Goal: Task Accomplishment & Management: Manage account settings

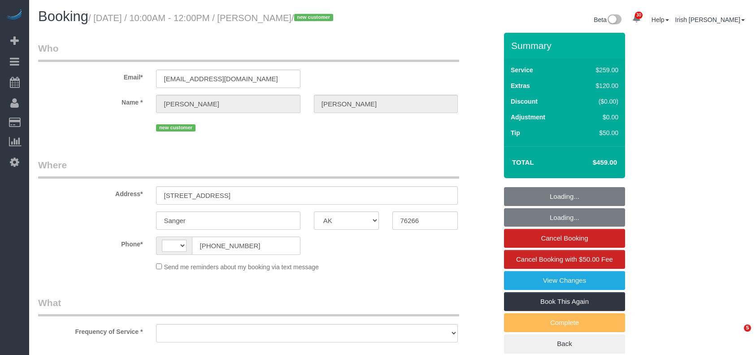
select select "[GEOGRAPHIC_DATA]"
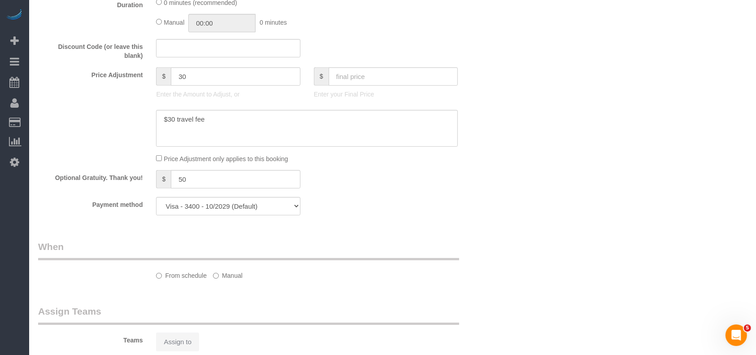
scroll to position [475, 0]
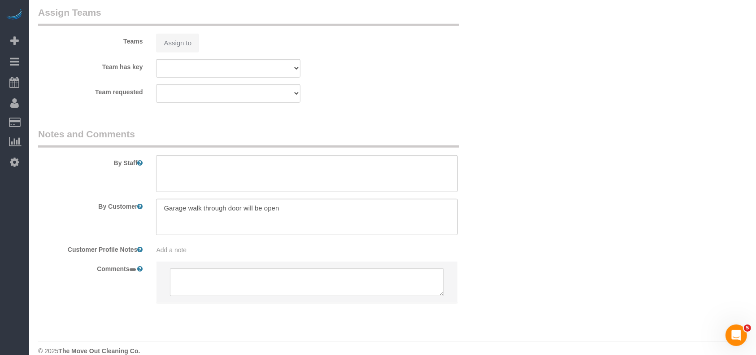
select select "string:[GEOGRAPHIC_DATA]"
select select "object:1682"
select select "spot1"
select select "object:1699"
select select "3"
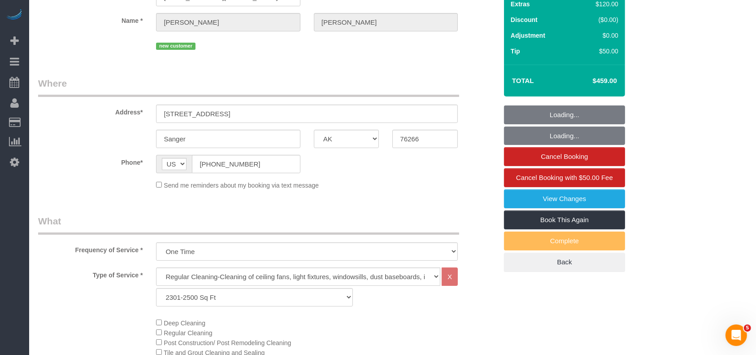
scroll to position [78, 0]
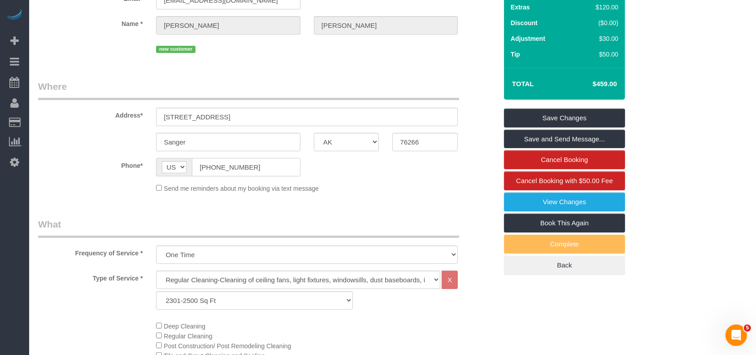
drag, startPoint x: 251, startPoint y: 169, endPoint x: 170, endPoint y: 161, distance: 81.1
click at [181, 168] on div "AF AL DZ AD AO AI AQ AG AR AM AW AU AT AZ BS BH BD BB BY BE BZ BJ BM BT BO BA B…" at bounding box center [228, 167] width 144 height 18
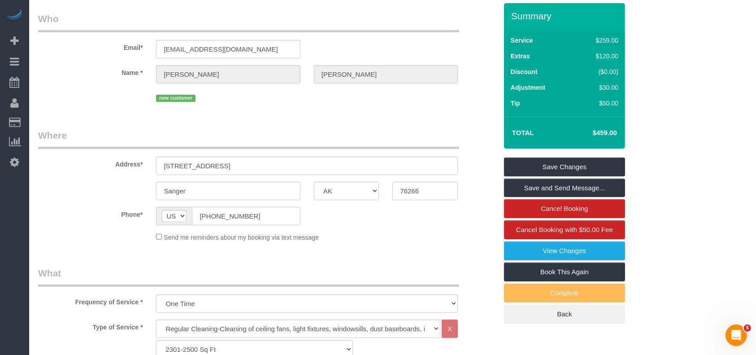
scroll to position [0, 0]
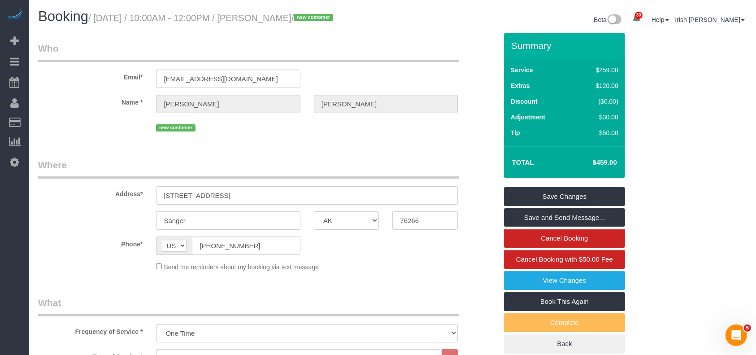
drag, startPoint x: 218, startPoint y: 197, endPoint x: 87, endPoint y: 195, distance: 131.4
click at [87, 195] on div "Address* [STREET_ADDRESS]" at bounding box center [267, 181] width 473 height 46
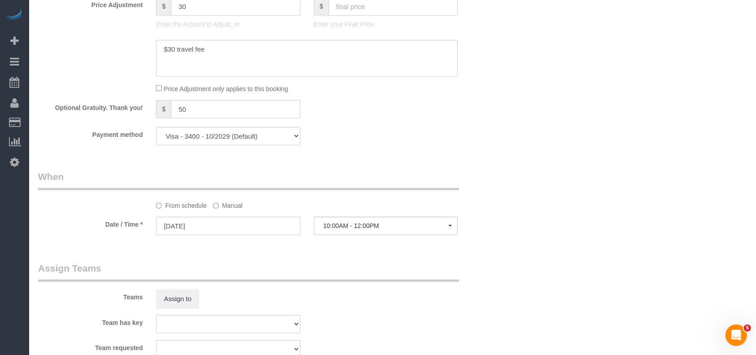
scroll to position [897, 0]
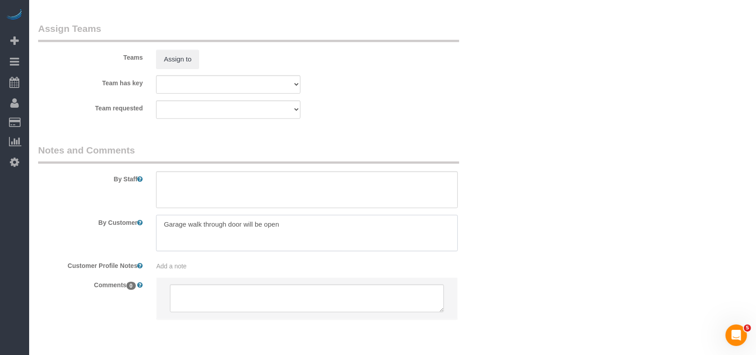
click at [201, 226] on textarea at bounding box center [307, 233] width 302 height 37
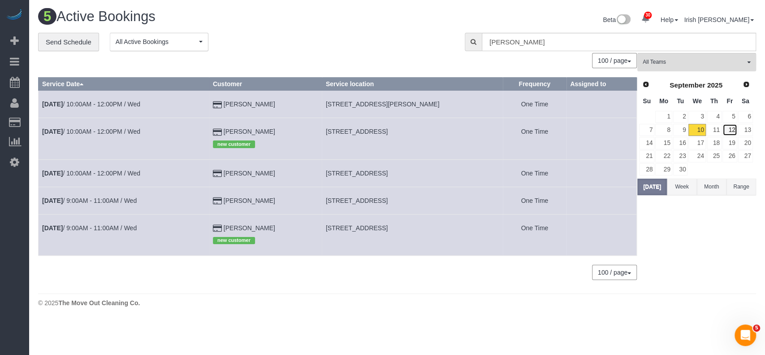
click at [731, 128] on link "12" at bounding box center [730, 130] width 15 height 12
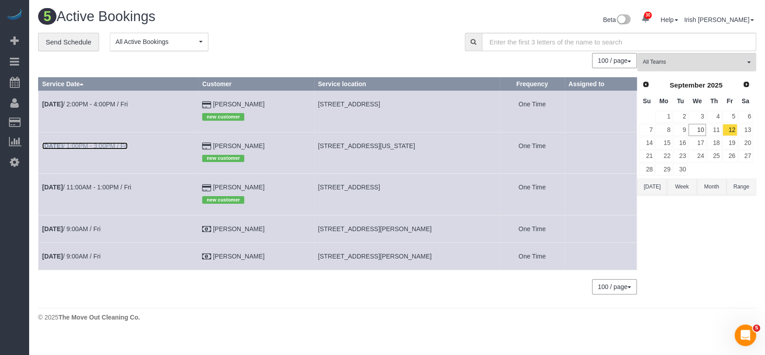
click at [85, 143] on link "[DATE] 1:00PM - 3:00PM / Fri" at bounding box center [85, 145] width 86 height 7
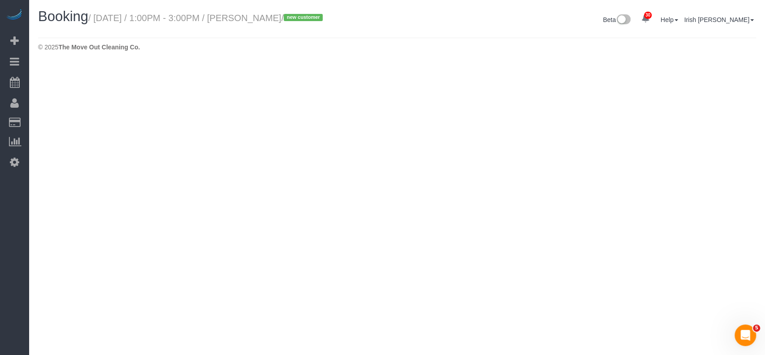
select select "[GEOGRAPHIC_DATA]"
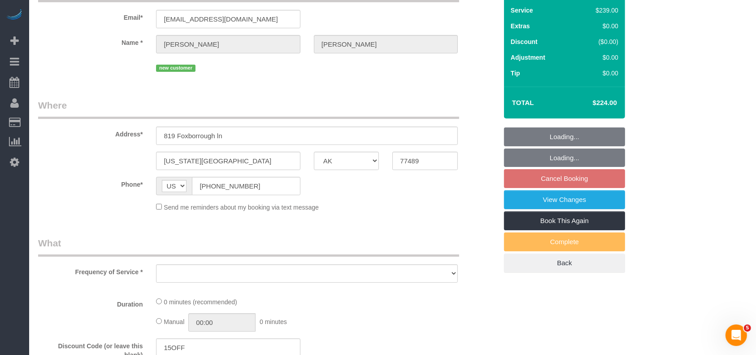
select select "object:2281"
select select "string:fspay-b3670073-4a18-46a8-87e8-4f38ca10d981"
select select "3"
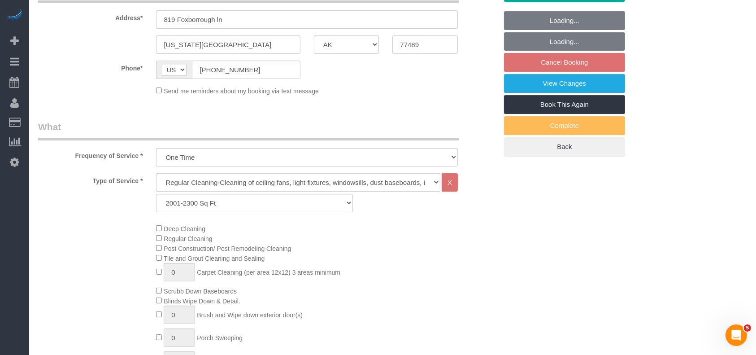
scroll to position [179, 0]
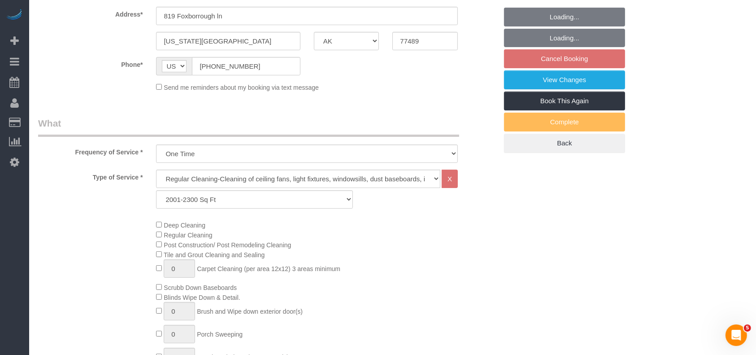
select select "object:2368"
drag, startPoint x: 217, startPoint y: 197, endPoint x: 204, endPoint y: 205, distance: 15.3
click at [217, 196] on select "Up to 1200 Sq Ft- [DATE]-[DATE] Sq Ft [DATE]-[DATE] Sq Ft [DATE]-[DATE] Sq Ft […" at bounding box center [254, 199] width 196 height 18
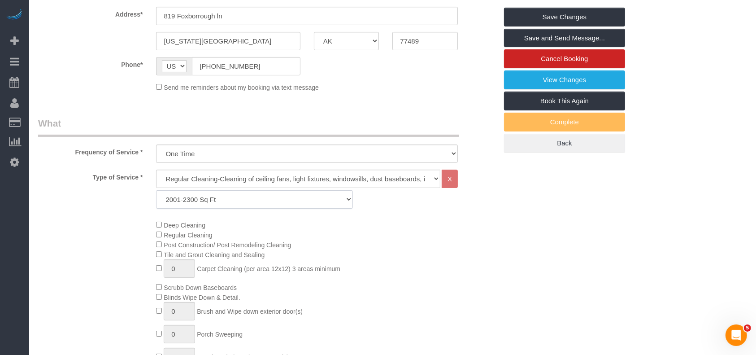
select select "63"
click at [156, 190] on select "Up to 1200 Sq Ft- [DATE]-[DATE] Sq Ft [DATE]-[DATE] Sq Ft [DATE]-[DATE] Sq Ft […" at bounding box center [254, 199] width 196 height 18
click at [565, 17] on link "Save Changes" at bounding box center [564, 17] width 121 height 19
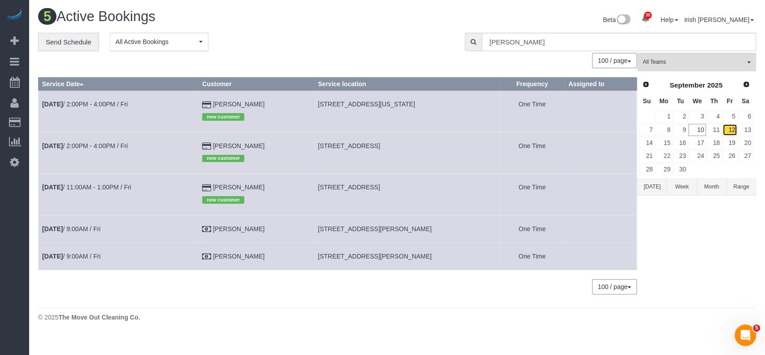
click at [730, 128] on link "12" at bounding box center [730, 130] width 15 height 12
click at [72, 173] on td "[DATE] 2:00PM - 4:00PM / Fri" at bounding box center [119, 152] width 160 height 41
click at [73, 187] on link "[DATE] 11:00AM - 1:00PM / Fri" at bounding box center [86, 186] width 89 height 7
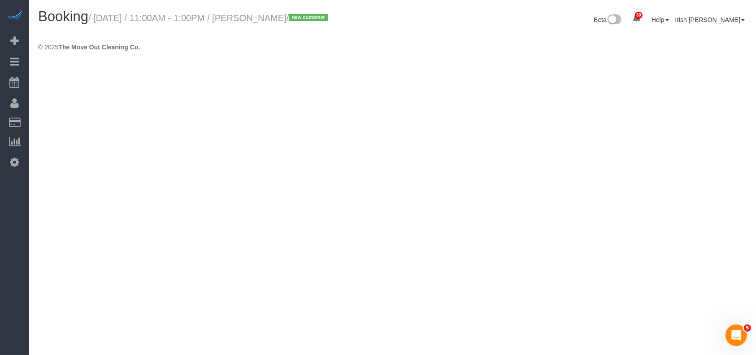
select select "[GEOGRAPHIC_DATA]"
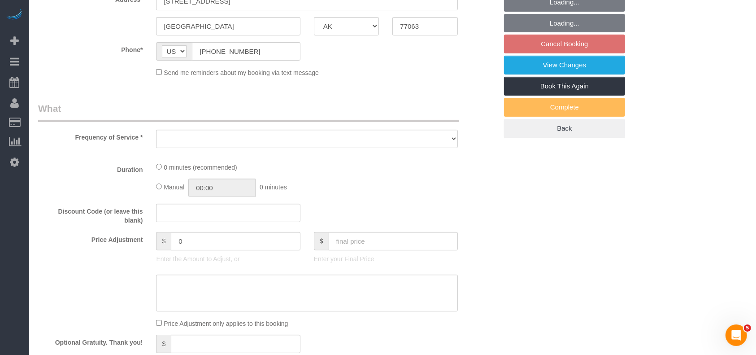
select select "string:fspay-75b071ba-5815-4a2f-b561-299b02db61a2"
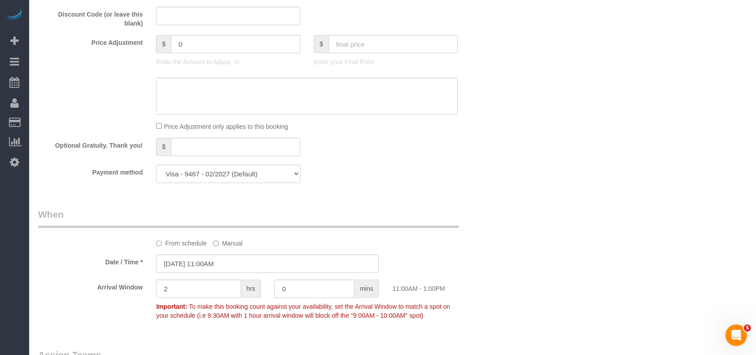
select select "object:3025"
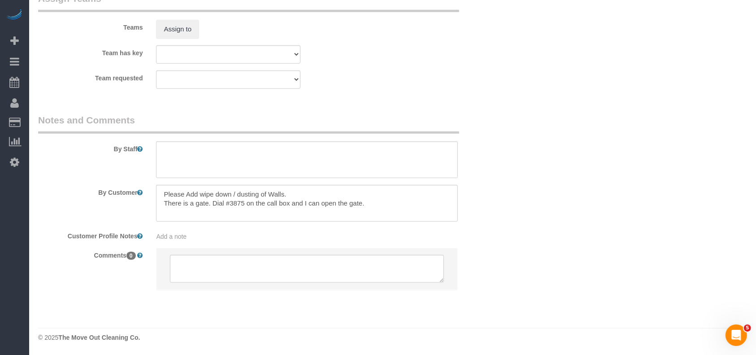
select select "3"
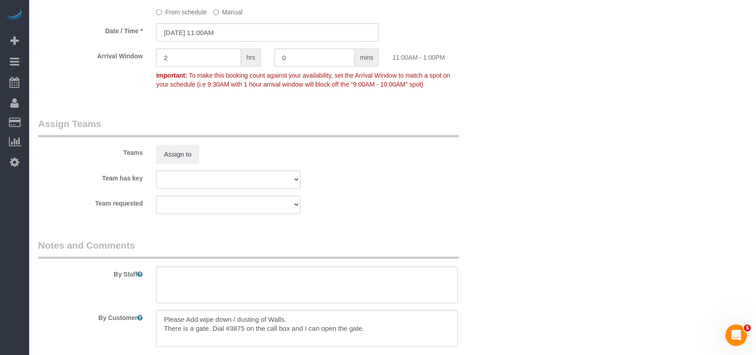
scroll to position [977, 0]
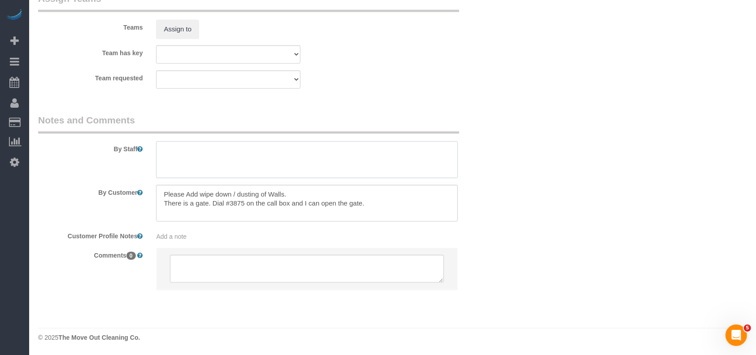
click at [206, 172] on textarea at bounding box center [307, 159] width 302 height 37
paste textarea "any uncovered parking is free for use."
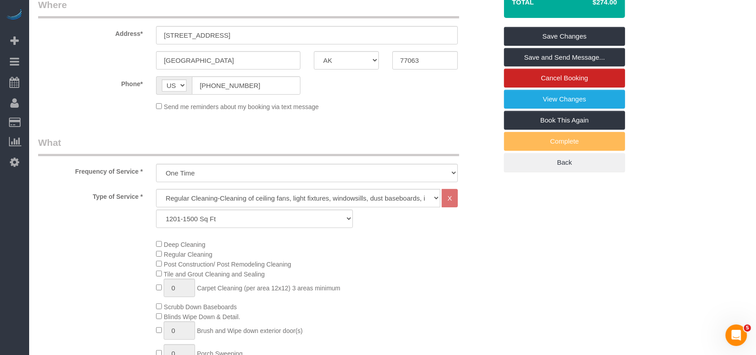
scroll to position [81, 0]
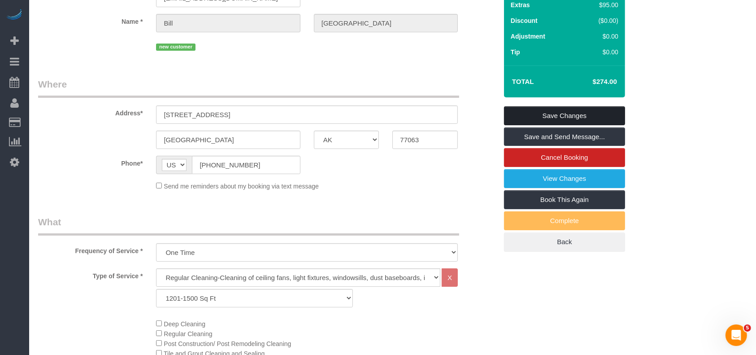
type textarea "* add wall cleaning * any uncovered parking is free for use."
click at [534, 115] on link "Save Changes" at bounding box center [564, 115] width 121 height 19
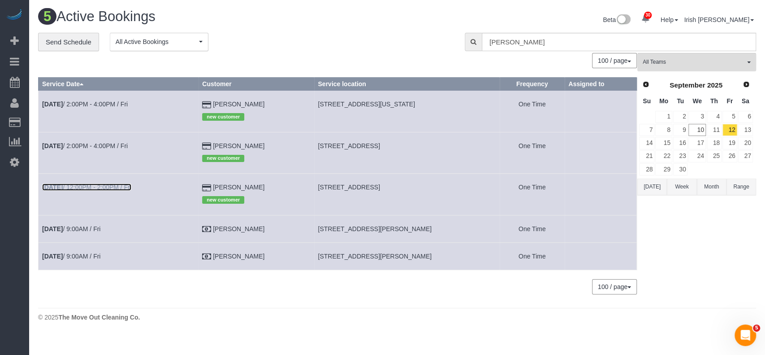
click at [80, 186] on link "[DATE] 12:00PM - 2:00PM / Fri" at bounding box center [86, 186] width 89 height 7
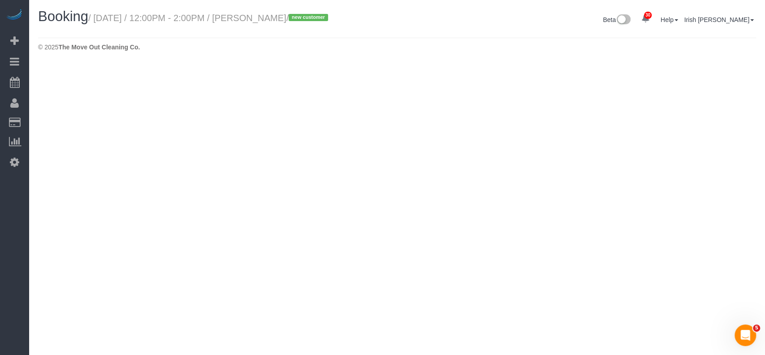
select select "[GEOGRAPHIC_DATA]"
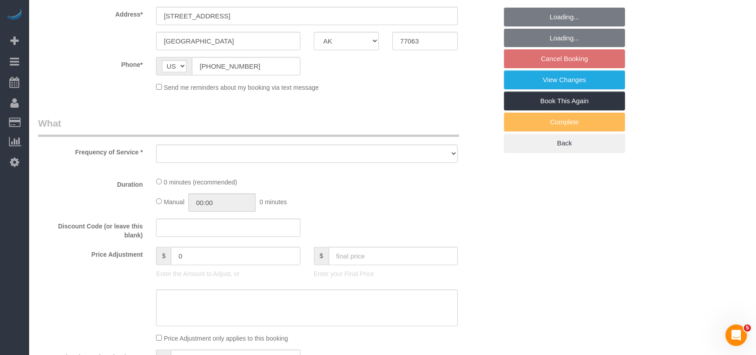
select select "string:fspay-75b071ba-5815-4a2f-b561-299b02db61a2"
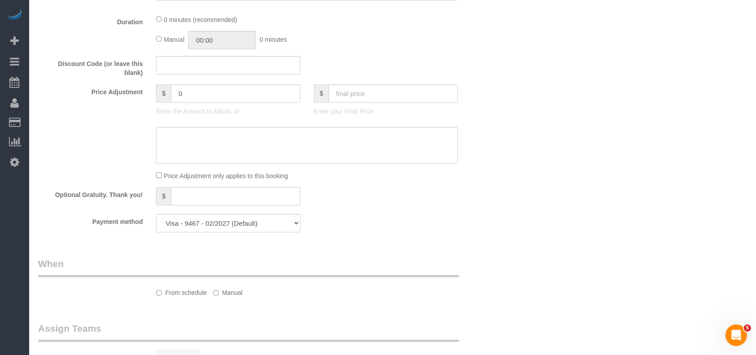
select select "spot74"
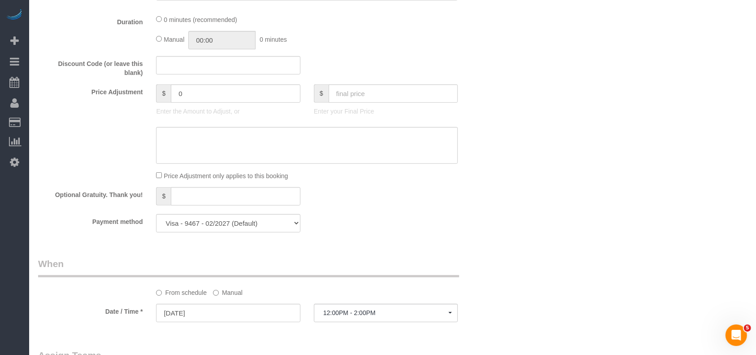
select select "object:3507"
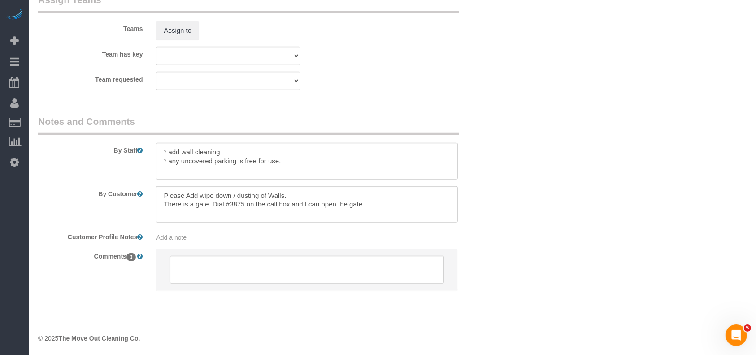
scroll to position [928, 0]
select select "3"
select select "object:3569"
drag, startPoint x: 164, startPoint y: 204, endPoint x: 403, endPoint y: 212, distance: 239.1
click at [403, 212] on textarea at bounding box center [307, 203] width 302 height 37
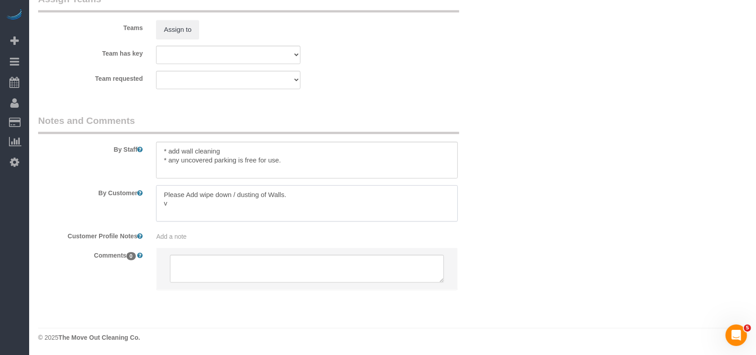
drag, startPoint x: 220, startPoint y: 205, endPoint x: 135, endPoint y: 204, distance: 84.7
click at [135, 204] on div "By Customer" at bounding box center [267, 203] width 473 height 37
paste textarea "It is a gated community. There is a call box at the entry gate. Just have the c…"
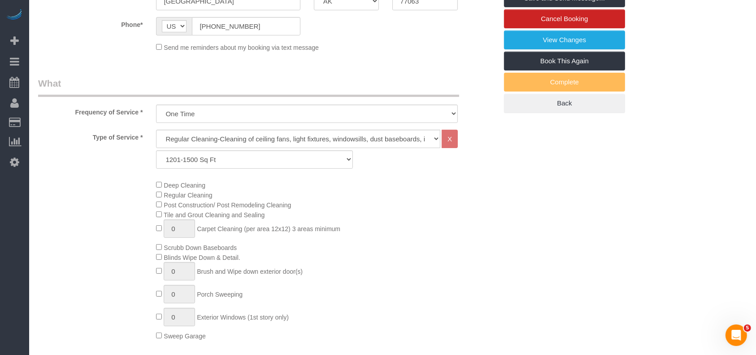
scroll to position [151, 0]
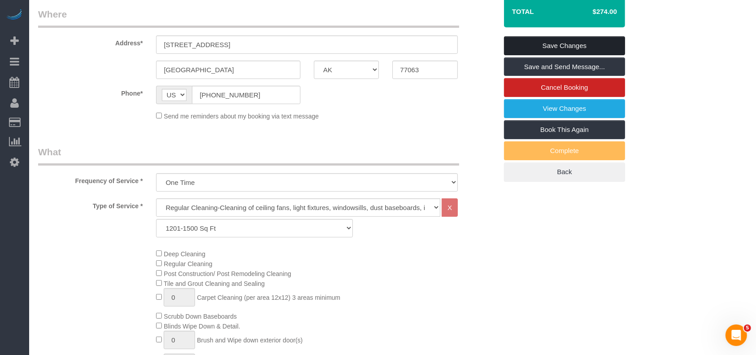
type textarea "Please Add wipe down / dusting of Walls. It is a gated community. There is a ca…"
click at [594, 44] on link "Save Changes" at bounding box center [564, 45] width 121 height 19
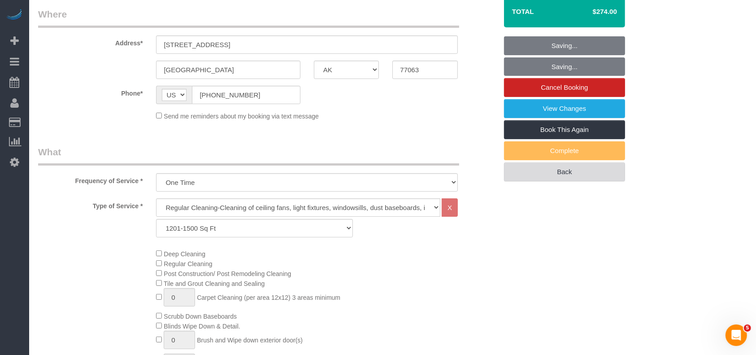
scroll to position [0, 0]
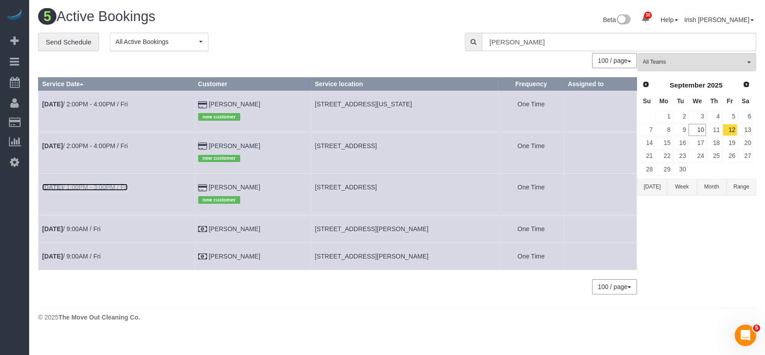
click at [92, 188] on link "[DATE] 1:00PM - 3:00PM / Fri" at bounding box center [85, 186] width 86 height 7
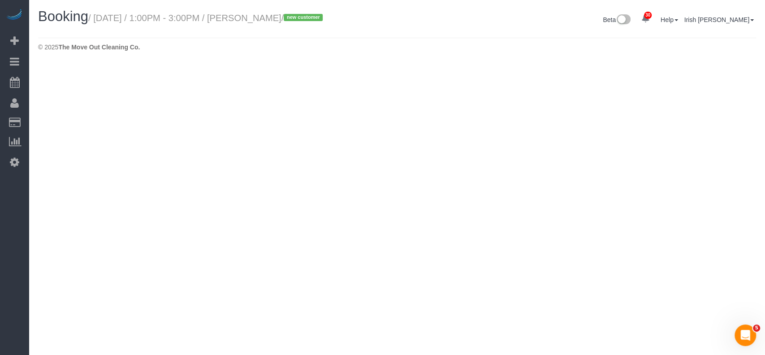
select select "[GEOGRAPHIC_DATA]"
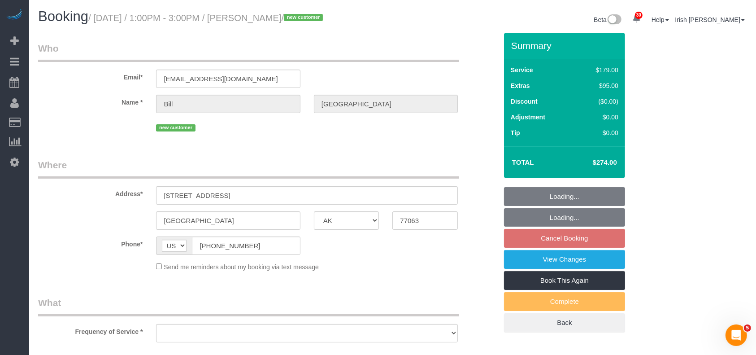
select select "object:4038"
select select "string:fspay-75b071ba-5815-4a2f-b561-299b02db61a2"
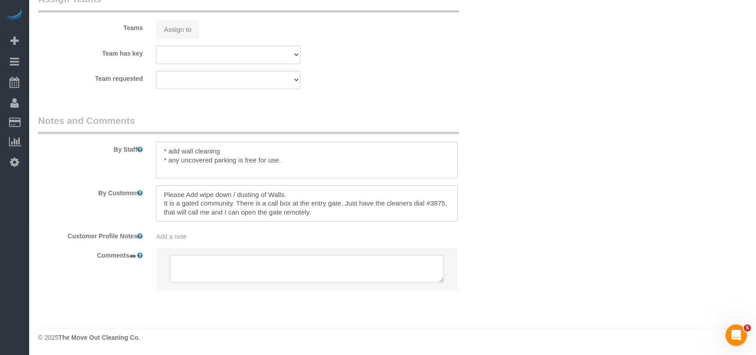
select select "3"
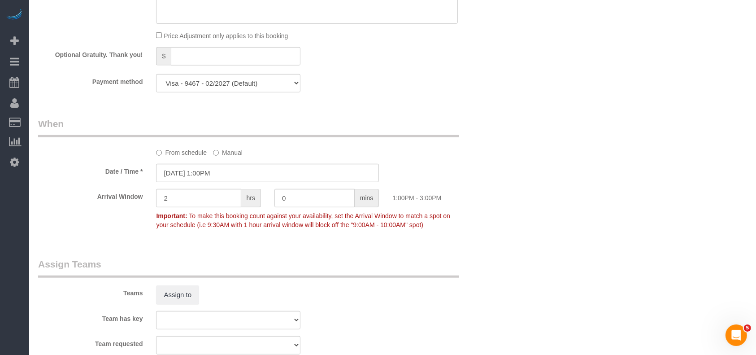
select select "object:4125"
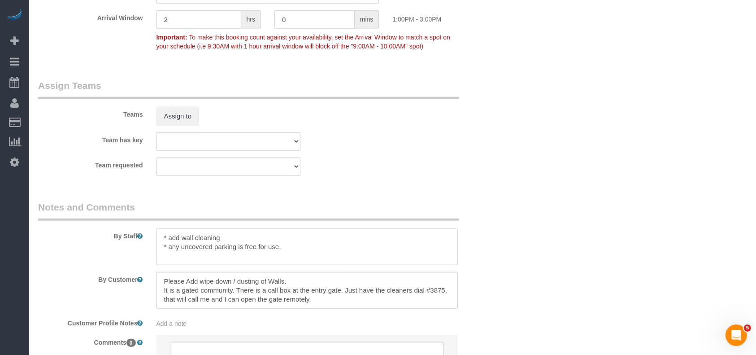
click at [260, 239] on textarea at bounding box center [307, 246] width 302 height 37
type textarea "* add wall cleaning, 8-8:30am cleaning * any uncovered parking is free for use."
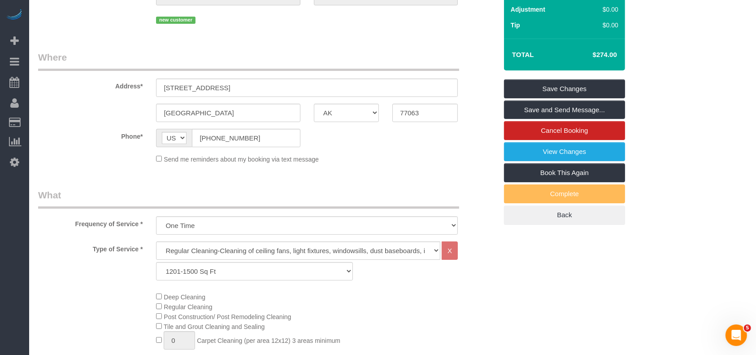
scroll to position [52, 0]
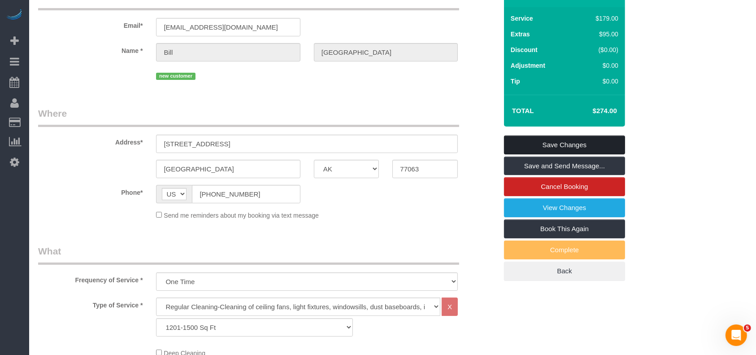
click at [603, 145] on link "Save Changes" at bounding box center [564, 144] width 121 height 19
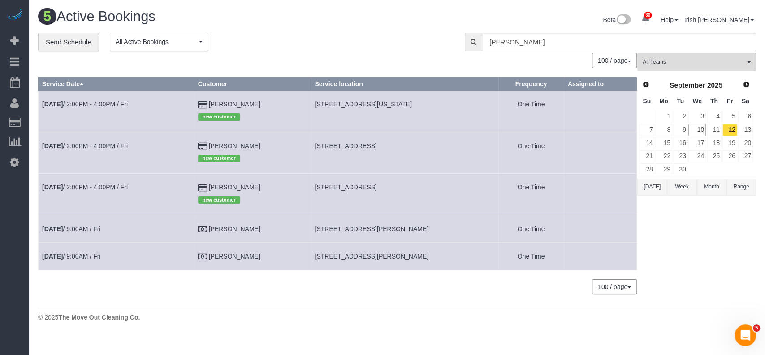
click at [653, 186] on button "[DATE]" at bounding box center [653, 186] width 30 height 17
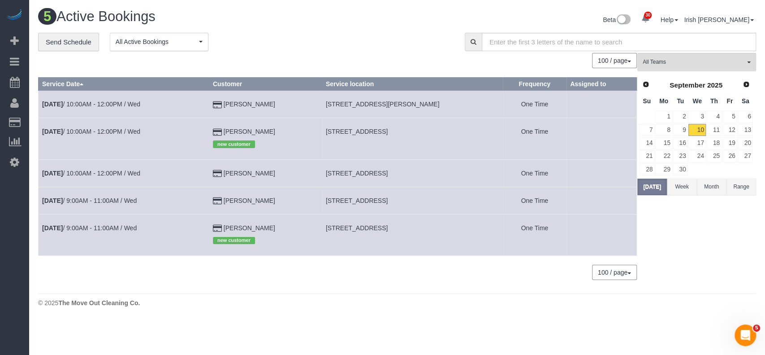
click at [355, 100] on span "[STREET_ADDRESS][PERSON_NAME]" at bounding box center [383, 103] width 114 height 7
click at [354, 100] on span "[STREET_ADDRESS][PERSON_NAME]" at bounding box center [383, 103] width 114 height 7
copy tr "[STREET_ADDRESS][PERSON_NAME]"
drag, startPoint x: 5, startPoint y: 289, endPoint x: 129, endPoint y: 133, distance: 199.2
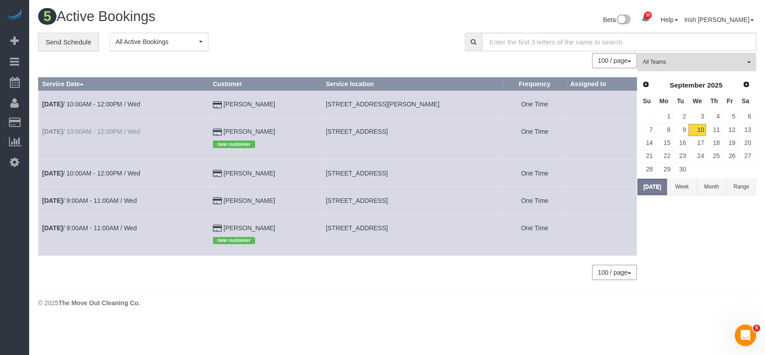
click at [6, 290] on div "30 Beta Your Notifications You have 0 alerts × You have 2 to charge for [DATE] …" at bounding box center [14, 177] width 29 height 355
click at [115, 101] on link "[DATE] 10:00AM - 12:00PM / Wed" at bounding box center [91, 103] width 98 height 7
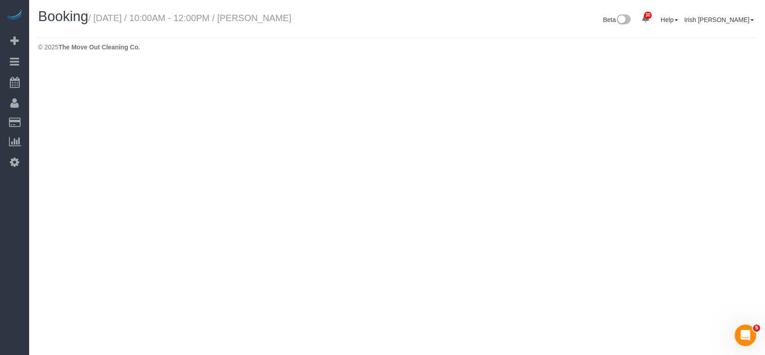
select select "[GEOGRAPHIC_DATA]"
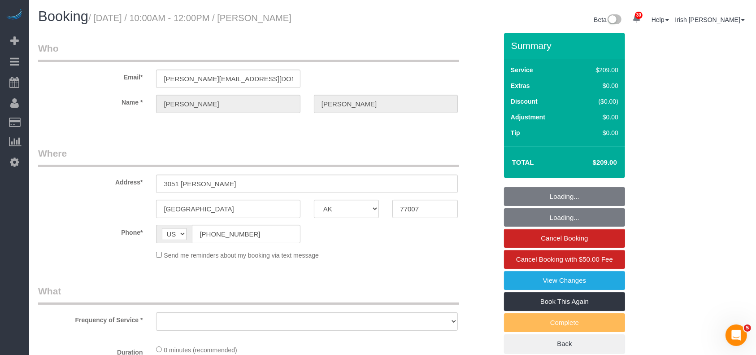
select select "string:fspay-87b5292c-f804-4df5-929f-cb11962abfa2"
select select "object:4659"
select select "spot122"
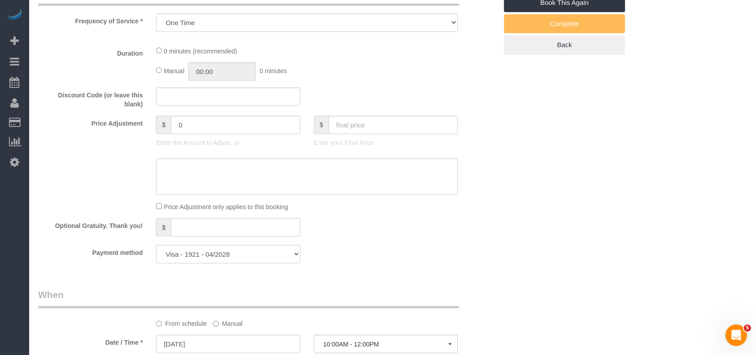
select select "object:4721"
select select "3"
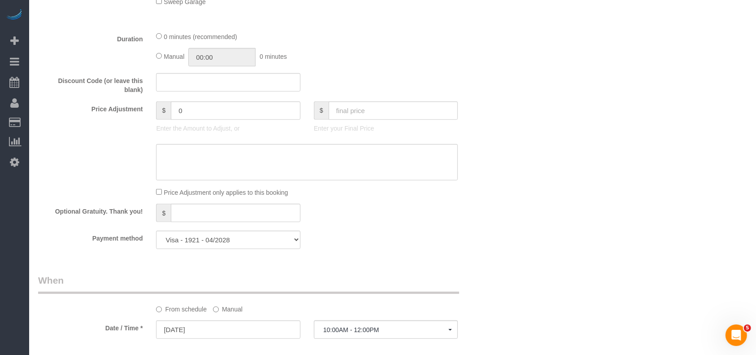
scroll to position [777, 0]
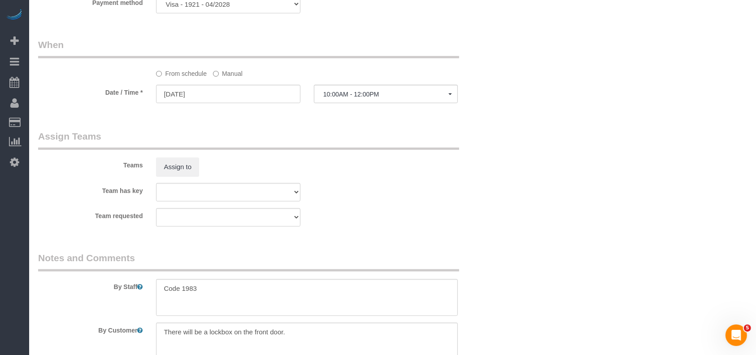
drag, startPoint x: 44, startPoint y: 205, endPoint x: 220, endPoint y: 12, distance: 260.9
click at [45, 204] on sui-booking-teams "Teams Assign to Team has key Test team Team requested Test team" at bounding box center [267, 178] width 459 height 97
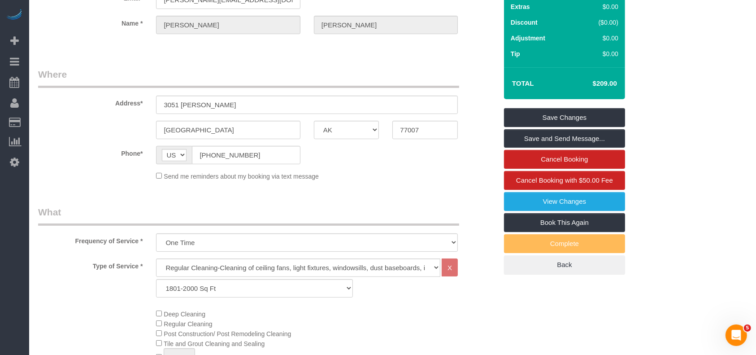
scroll to position [0, 0]
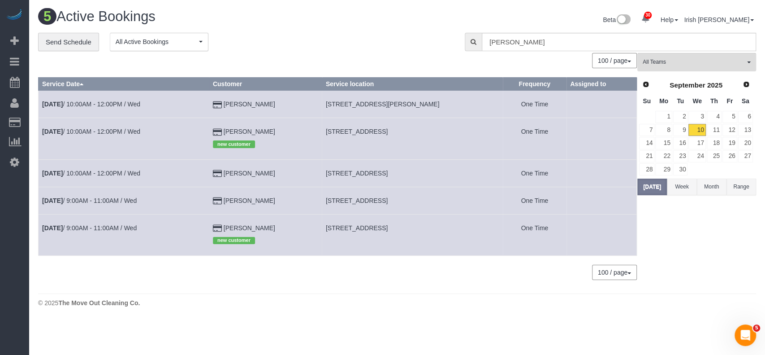
drag, startPoint x: 265, startPoint y: 225, endPoint x: 220, endPoint y: 226, distance: 45.3
click at [220, 226] on td "[PERSON_NAME] new customer" at bounding box center [265, 234] width 113 height 41
copy td "[PERSON_NAME]"
click at [115, 227] on link "[DATE] 9:00AM - 11:00AM / Wed" at bounding box center [89, 227] width 95 height 7
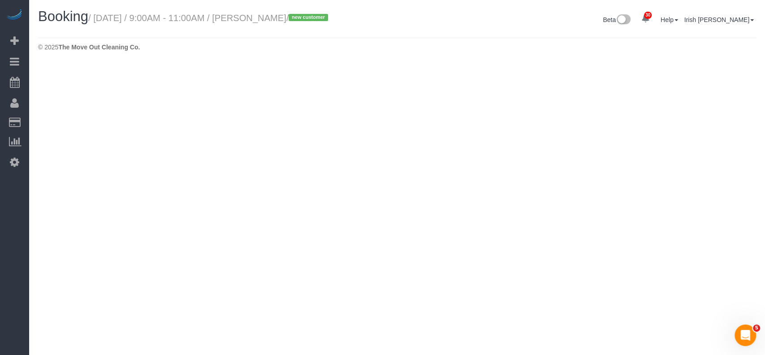
select select "[GEOGRAPHIC_DATA]"
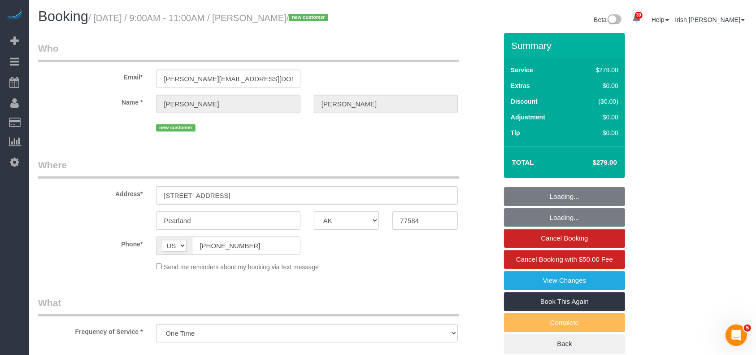
select select "object:5185"
select select "string:fspay-78a2ee28-c6a1-48a1-b0a4-0f9a8321fdb3"
select select "object:5211"
select select "3"
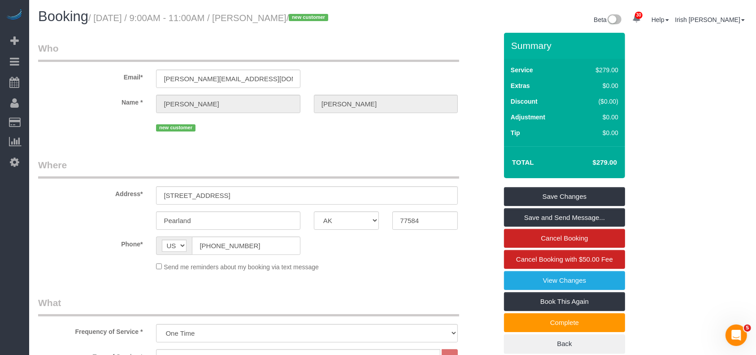
click at [146, 213] on div "Pearland AK AL AR AZ CA CO CT DC DE [GEOGRAPHIC_DATA] [GEOGRAPHIC_DATA] HI IA I…" at bounding box center [267, 220] width 473 height 18
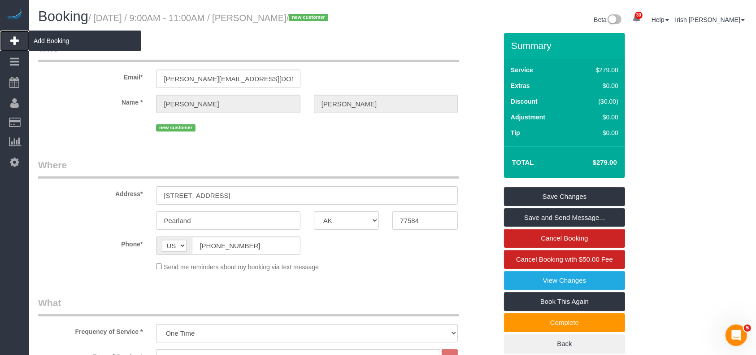
click at [45, 36] on span "Add Booking" at bounding box center [85, 40] width 112 height 21
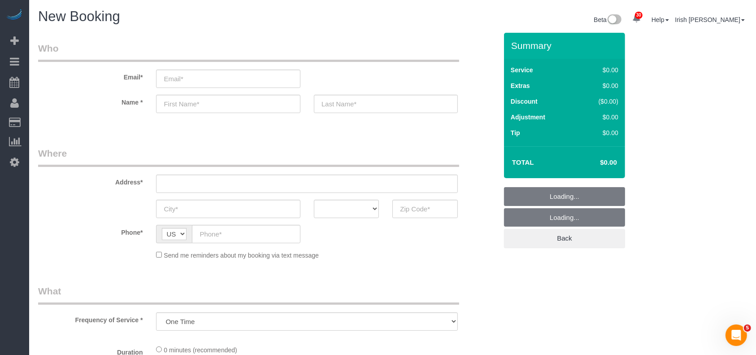
select select "object:5598"
select select "3"
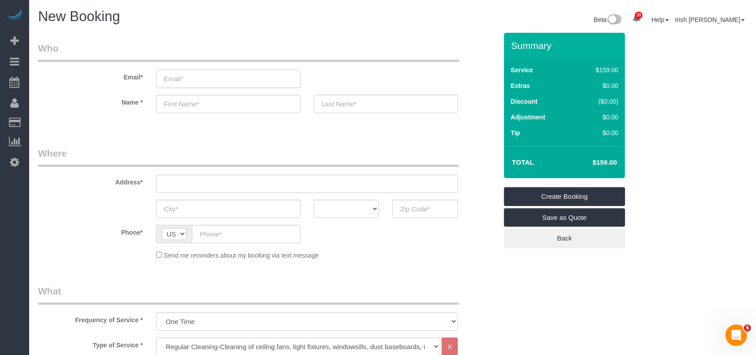
click at [182, 81] on input "email" at bounding box center [228, 78] width 144 height 18
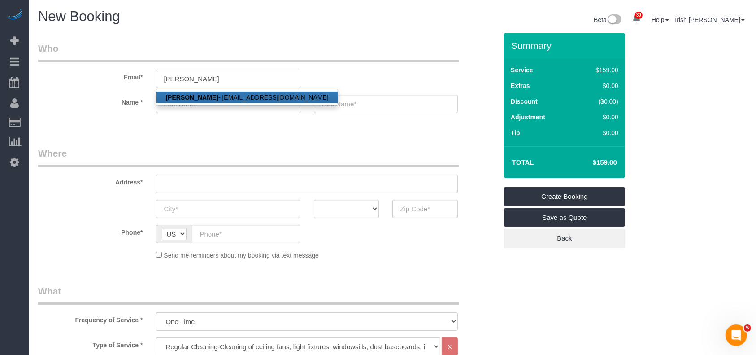
click at [219, 100] on link "[PERSON_NAME] - [EMAIL_ADDRESS][DOMAIN_NAME]" at bounding box center [246, 97] width 181 height 12
type input "[EMAIL_ADDRESS][DOMAIN_NAME]"
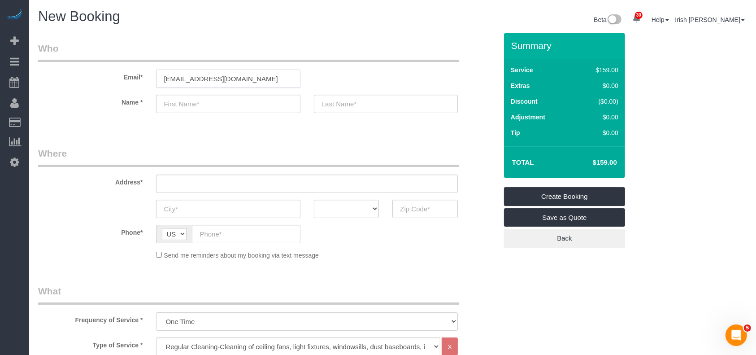
type input "[PERSON_NAME]"
type input "Tu"
type input "[PHONE_NUMBER]"
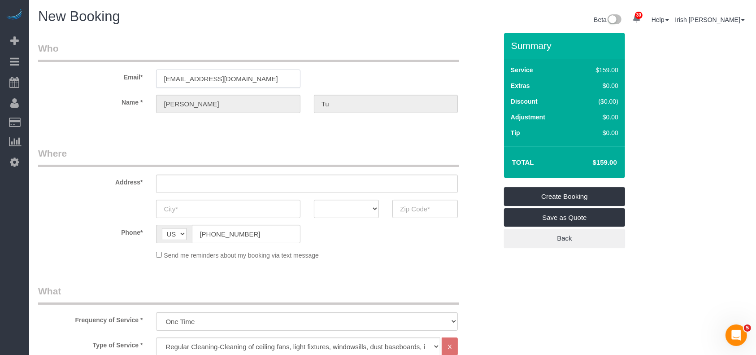
type input "[STREET_ADDRESS][PERSON_NAME],"
type input "Fate"
select select "[GEOGRAPHIC_DATA]"
type input "75189"
select select "string:fspay-a313df87-758b-46ad-a639-6a3223da5fc5"
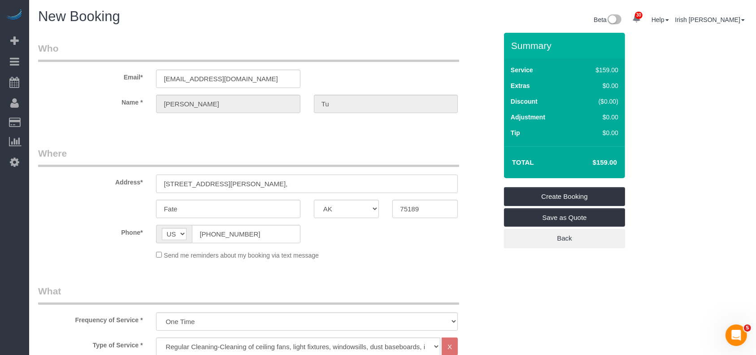
drag, startPoint x: 40, startPoint y: 182, endPoint x: 9, endPoint y: 180, distance: 31.5
paste input "[STREET_ADDRESS]"
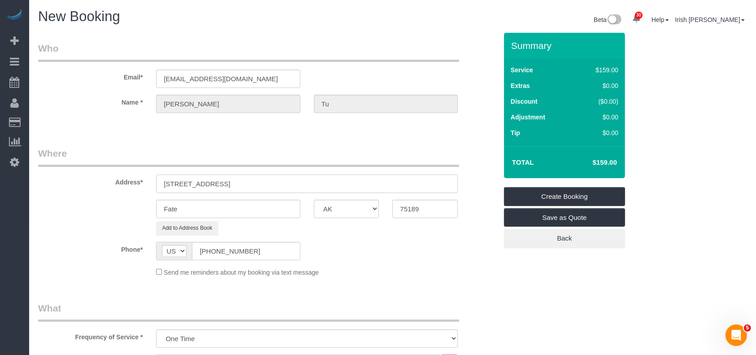
click at [231, 181] on input "[STREET_ADDRESS]" at bounding box center [307, 183] width 302 height 18
type input "[STREET_ADDRESS]"
drag, startPoint x: 186, startPoint y: 210, endPoint x: 14, endPoint y: 211, distance: 171.7
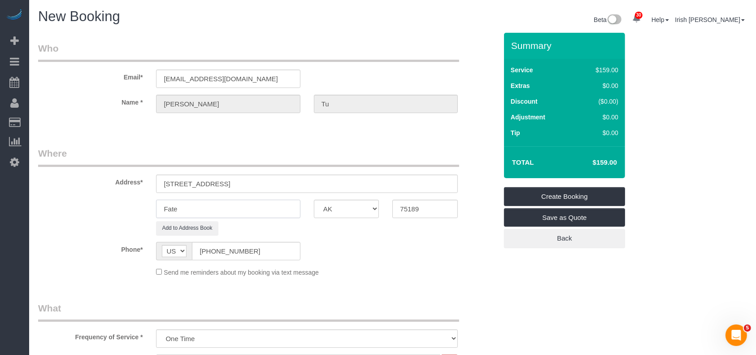
paste input "[GEOGRAPHIC_DATA]"
type input "[GEOGRAPHIC_DATA]"
click at [278, 180] on input "[STREET_ADDRESS]" at bounding box center [307, 183] width 302 height 18
drag, startPoint x: 416, startPoint y: 209, endPoint x: 286, endPoint y: 209, distance: 130.5
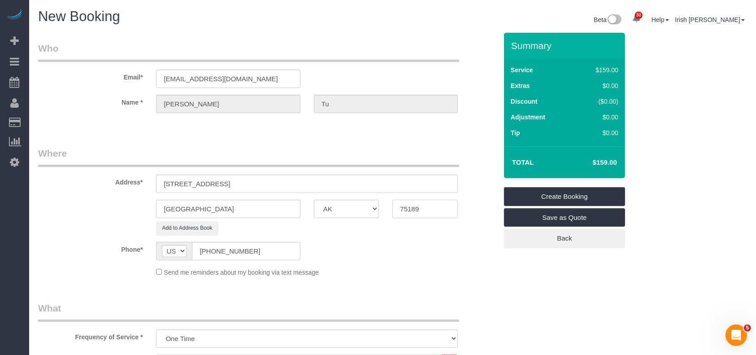
click at [286, 209] on div "[GEOGRAPHIC_DATA] AK AL AR AZ CA CO CT DC DE [GEOGRAPHIC_DATA] [GEOGRAPHIC_DATA…" at bounding box center [267, 209] width 473 height 18
paste input "6002"
type input "76002"
drag, startPoint x: 237, startPoint y: 180, endPoint x: 223, endPoint y: 184, distance: 14.5
click at [222, 182] on input "[STREET_ADDRESS]" at bounding box center [307, 183] width 302 height 18
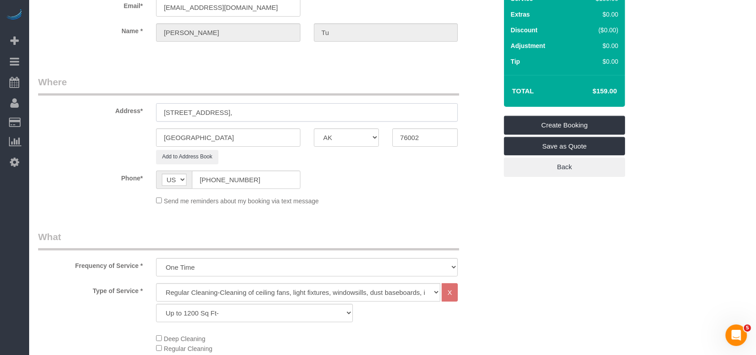
scroll to position [239, 0]
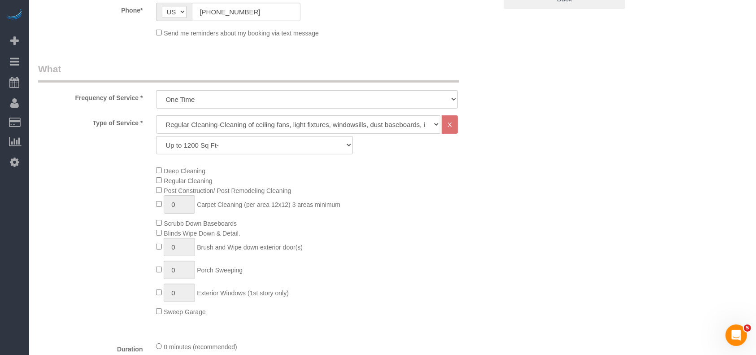
type input "[STREET_ADDRESS],"
drag, startPoint x: 239, startPoint y: 145, endPoint x: 233, endPoint y: 149, distance: 6.7
click at [239, 144] on select "Up to 1200 Sq Ft- [DATE]-[DATE] Sq Ft [DATE]-[DATE] Sq Ft [DATE]-[DATE] Sq Ft […" at bounding box center [254, 145] width 196 height 18
select select "64"
click at [156, 136] on select "Up to 1200 Sq Ft- [DATE]-[DATE] Sq Ft [DATE]-[DATE] Sq Ft [DATE]-[DATE] Sq Ft […" at bounding box center [254, 145] width 196 height 18
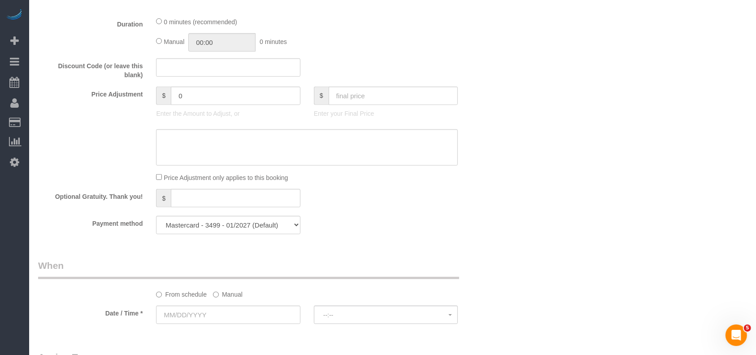
scroll to position [657, 0]
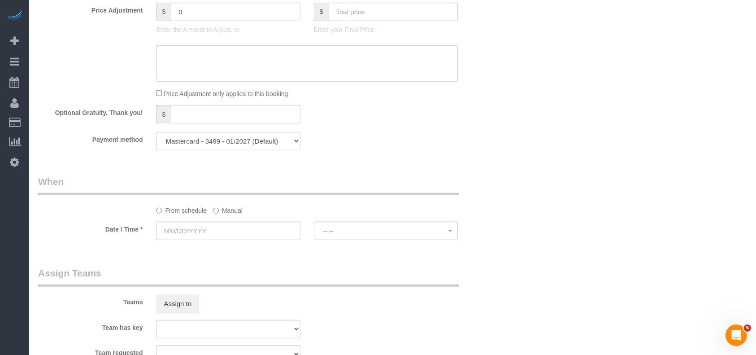
click at [221, 215] on label "Manual" at bounding box center [228, 209] width 30 height 12
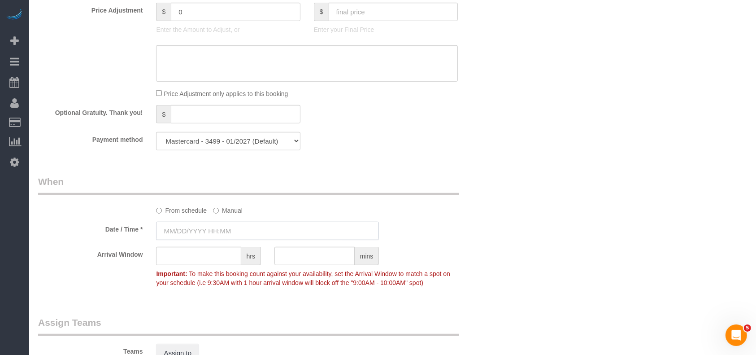
click at [202, 233] on input "text" at bounding box center [267, 230] width 223 height 18
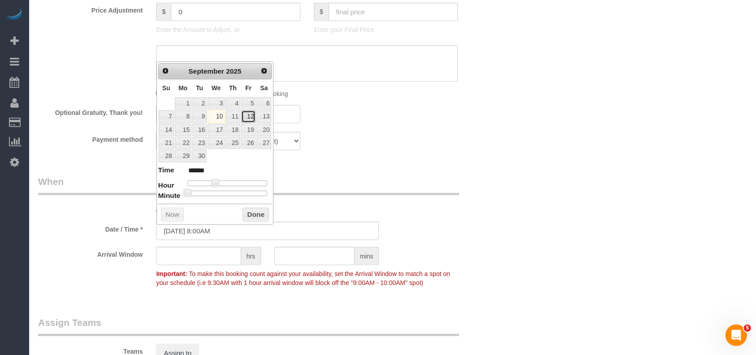
click at [252, 114] on link "12" at bounding box center [248, 116] width 14 height 12
type input "[DATE] 8:00AM"
click at [246, 114] on link "12" at bounding box center [248, 116] width 14 height 12
click at [258, 212] on button "Done" at bounding box center [256, 215] width 26 height 14
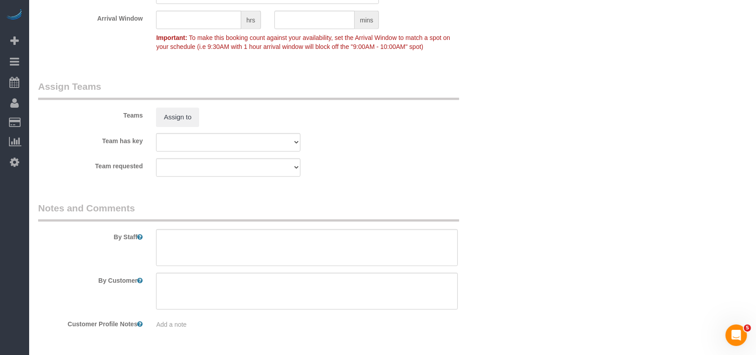
scroll to position [924, 0]
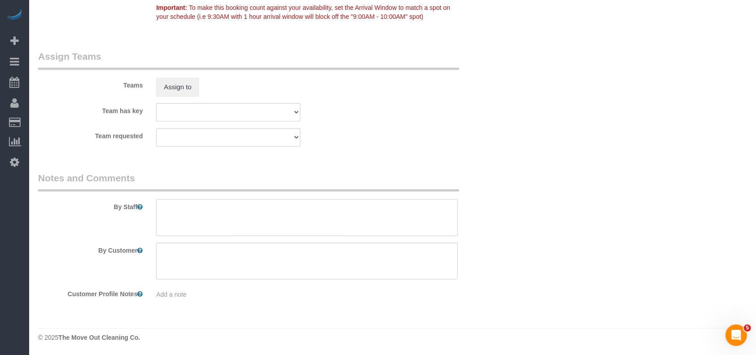
click at [243, 226] on textarea at bounding box center [307, 217] width 302 height 37
paste textarea "Code is 0109"
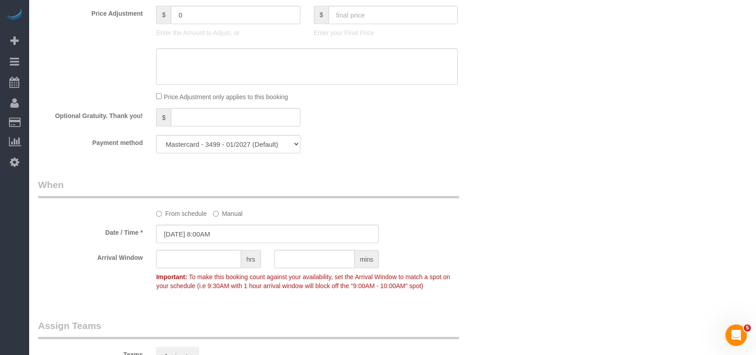
scroll to position [506, 0]
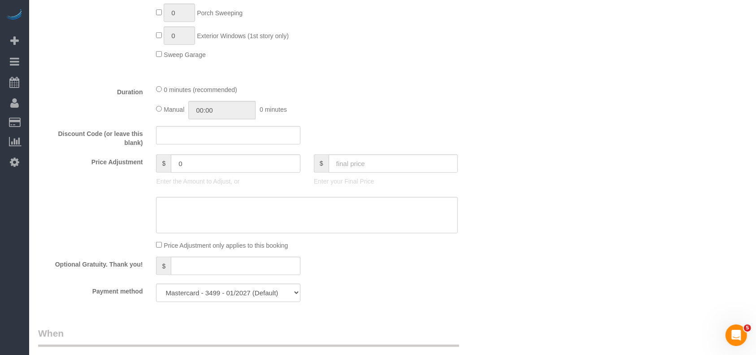
type textarea "Code is 0109"
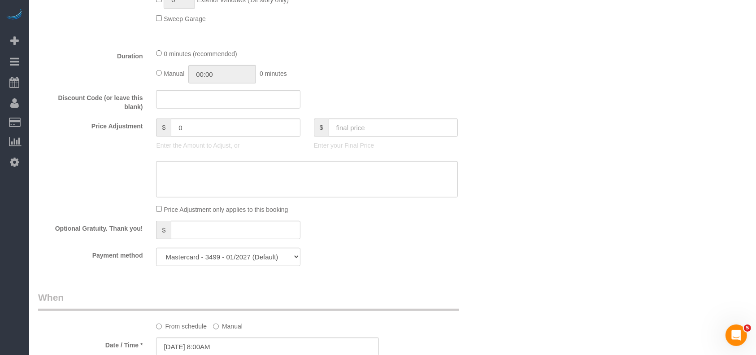
scroll to position [837, 0]
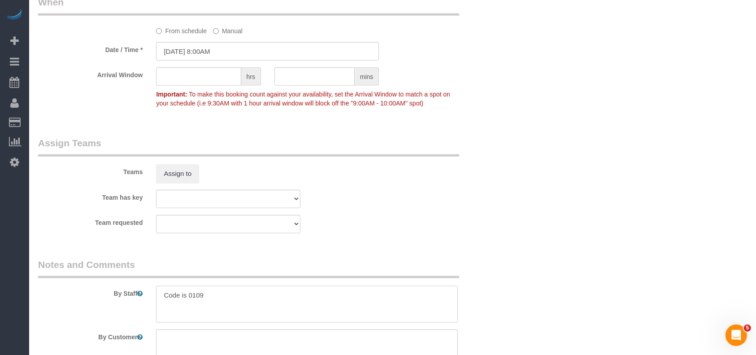
click at [234, 303] on textarea at bounding box center [307, 304] width 302 height 37
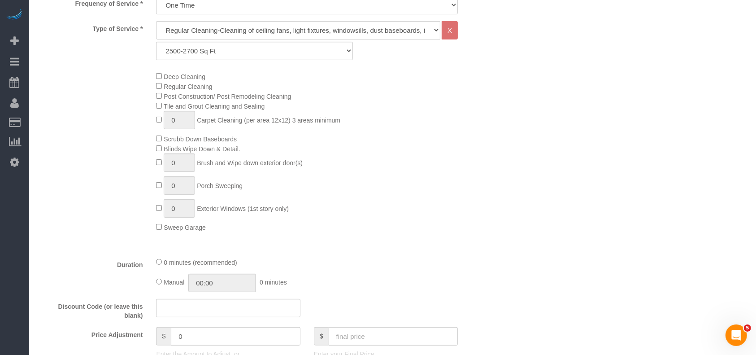
scroll to position [60, 0]
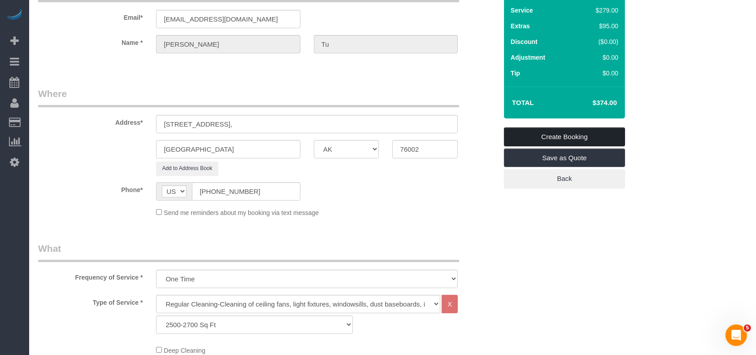
click at [613, 138] on link "Create Booking" at bounding box center [564, 136] width 121 height 19
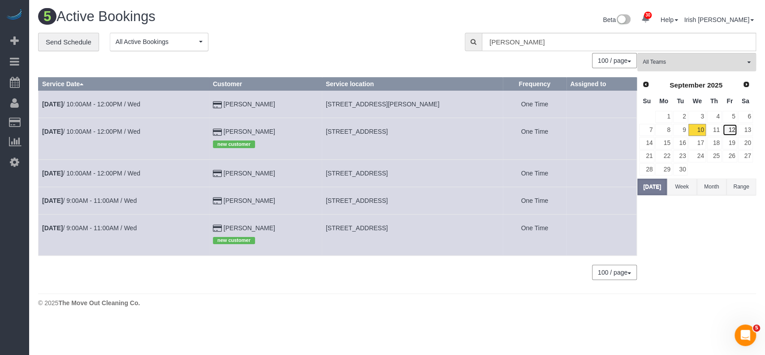
click at [728, 130] on link "12" at bounding box center [730, 130] width 15 height 12
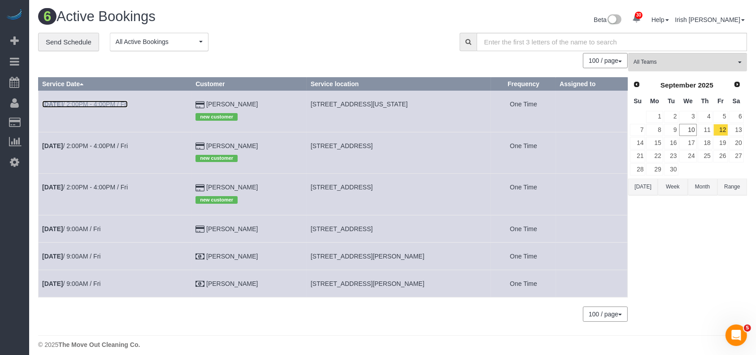
click at [93, 100] on link "[DATE] 2:00PM - 4:00PM / Fri" at bounding box center [85, 103] width 86 height 7
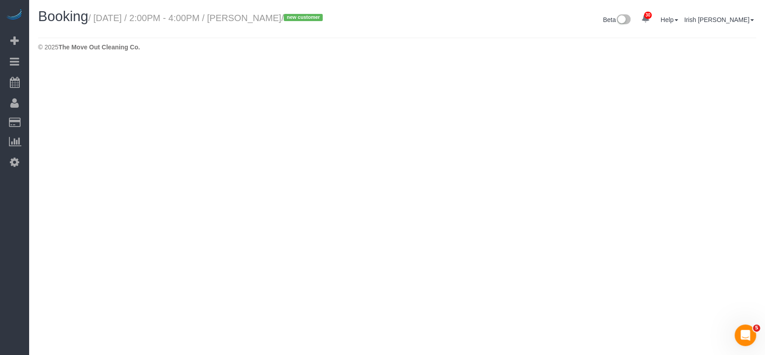
select select "[GEOGRAPHIC_DATA]"
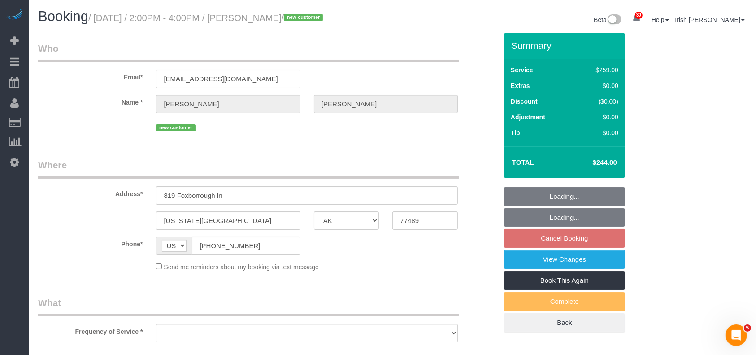
select select "string:fspay-b3670073-4a18-46a8-87e8-4f38ca10d981"
select select "object:6229"
select select "spot167"
select select "3"
select select "object:6291"
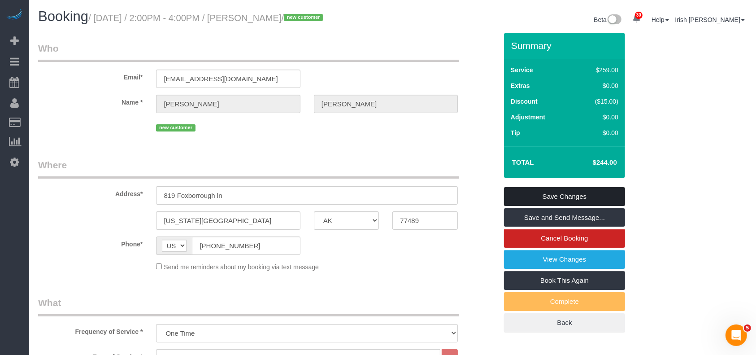
click at [580, 192] on link "Save Changes" at bounding box center [564, 196] width 121 height 19
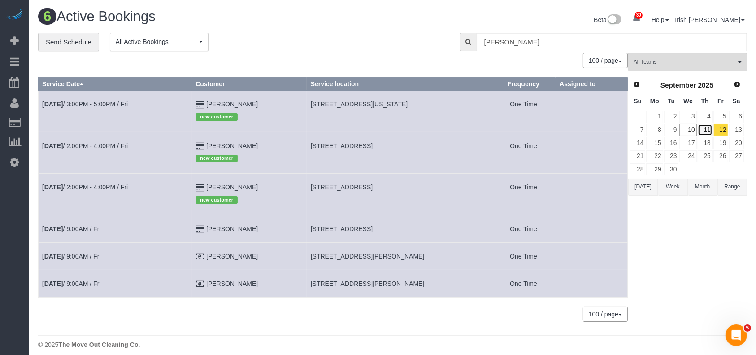
click at [707, 127] on link "11" at bounding box center [705, 130] width 15 height 12
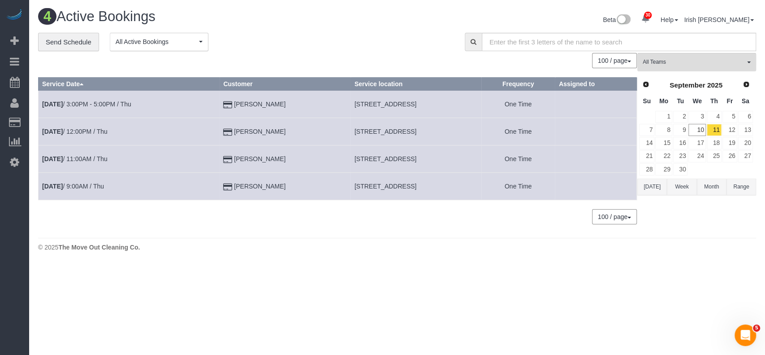
drag, startPoint x: 305, startPoint y: 160, endPoint x: 285, endPoint y: 79, distance: 83.2
click at [195, 159] on tr "[DATE] 11:00AM / Thu [PERSON_NAME] [STREET_ADDRESS] One Time" at bounding box center [338, 158] width 599 height 27
copy tr "[PERSON_NAME]"
drag, startPoint x: 263, startPoint y: 190, endPoint x: 194, endPoint y: 185, distance: 69.3
click at [195, 186] on tr "[DATE] 9:00AM / Thu [PERSON_NAME] [STREET_ADDRESS] One Time" at bounding box center [338, 186] width 599 height 27
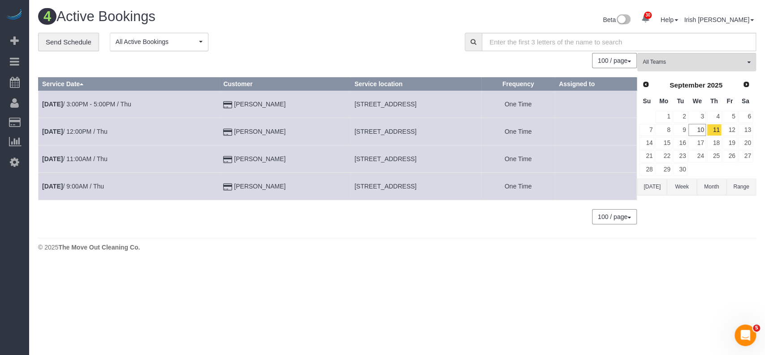
copy tr "[PERSON_NAME]"
click at [78, 185] on link "[DATE] 9:00AM / Thu" at bounding box center [73, 185] width 62 height 7
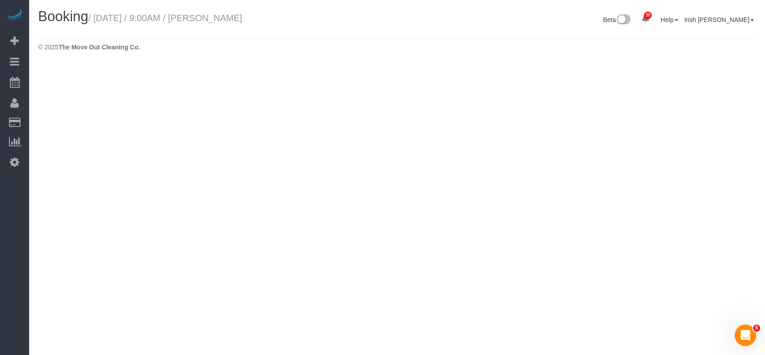
select select "[GEOGRAPHIC_DATA]"
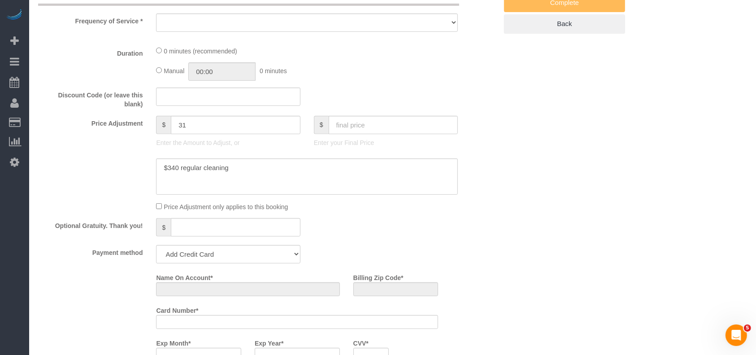
select select "object:6793"
select select "string:fspay-ae9463b0-e6f0-4c18-919b-24382207aeee"
select select "3"
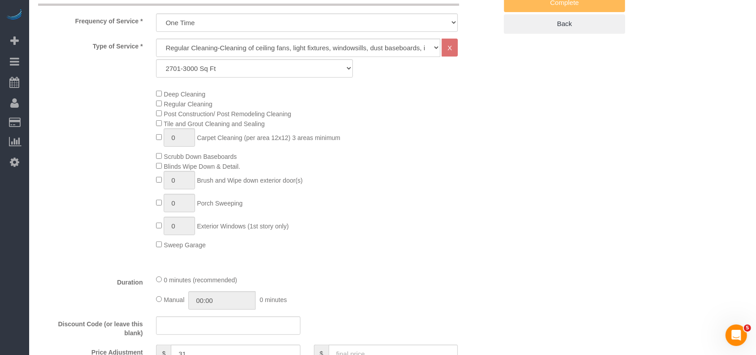
scroll to position [538, 0]
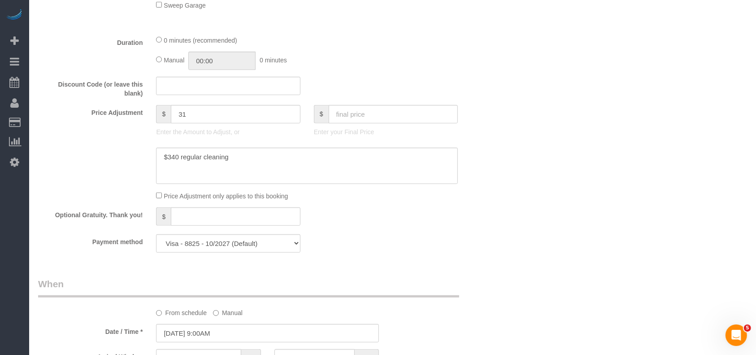
select select "object:6880"
click at [220, 246] on select "Visa - 8825 - 10/2027 Visa - 8825 - 10/2027 (Default) Add Credit Card ─────────…" at bounding box center [228, 243] width 144 height 18
select select "string:check"
click at [156, 237] on select "Visa - 8825 - 10/2027 Visa - 8825 - 10/2027 (Default) Add Credit Card ─────────…" at bounding box center [228, 243] width 144 height 18
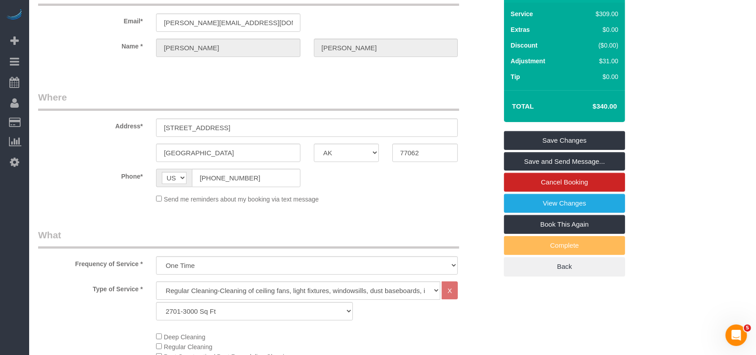
scroll to position [0, 0]
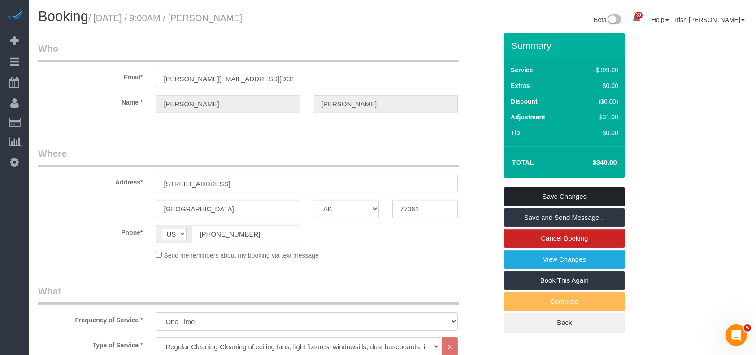
click at [542, 188] on link "Save Changes" at bounding box center [564, 196] width 121 height 19
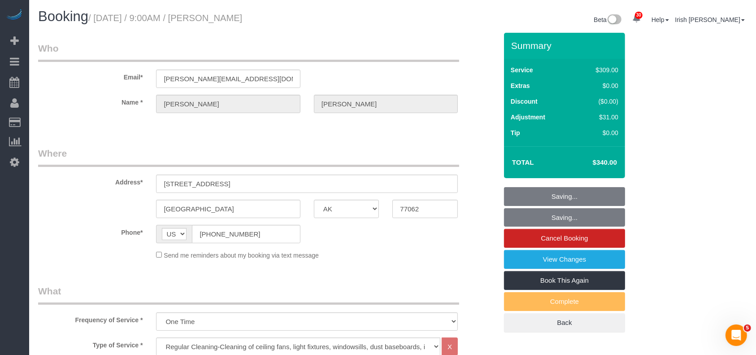
click at [539, 189] on fieldset "Saving... Saving... Cancel Booking View Changes Book This Again Complete Back" at bounding box center [564, 259] width 121 height 145
